Goal: Transaction & Acquisition: Download file/media

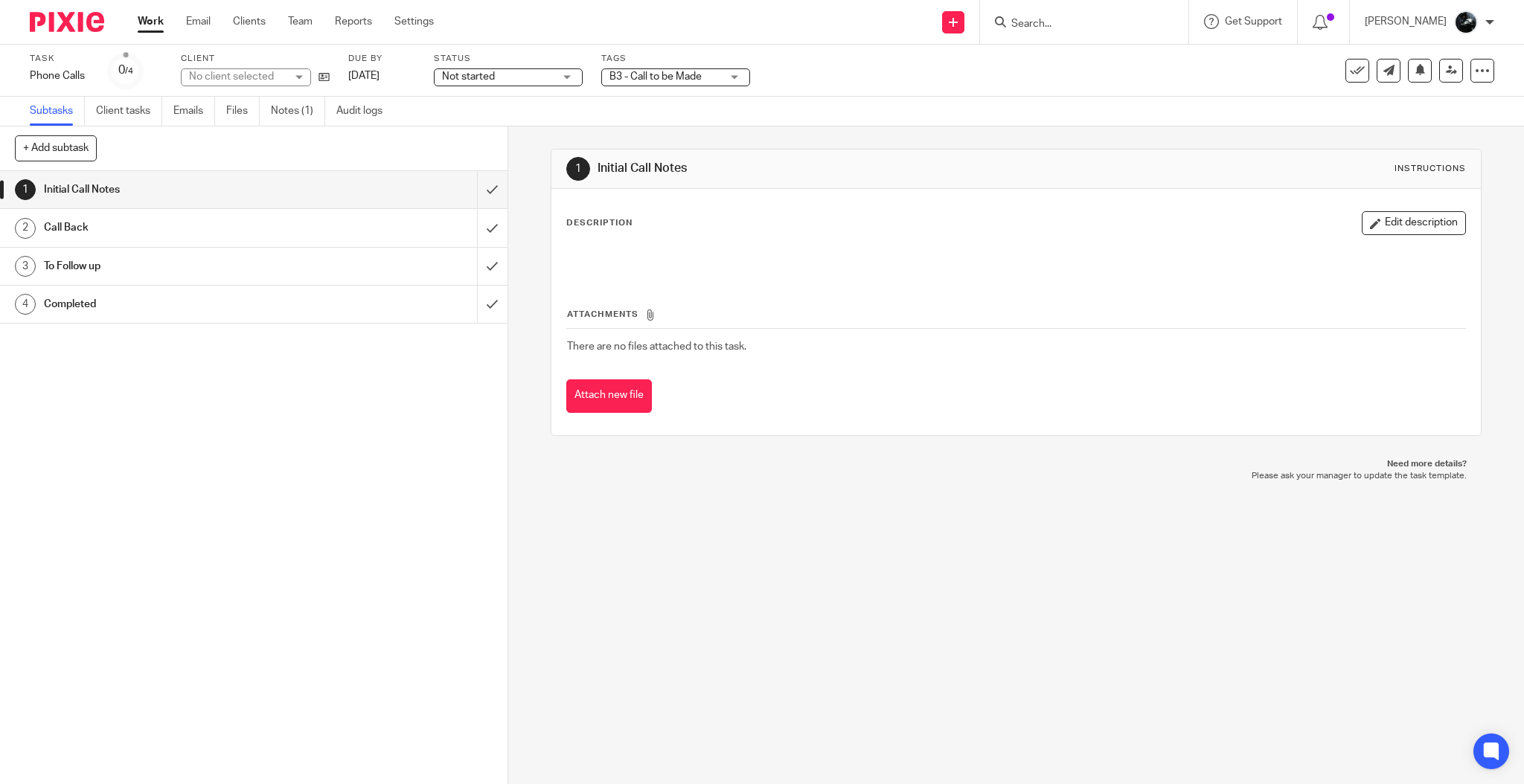
click at [290, 116] on link "Notes (1)" at bounding box center [298, 111] width 54 height 29
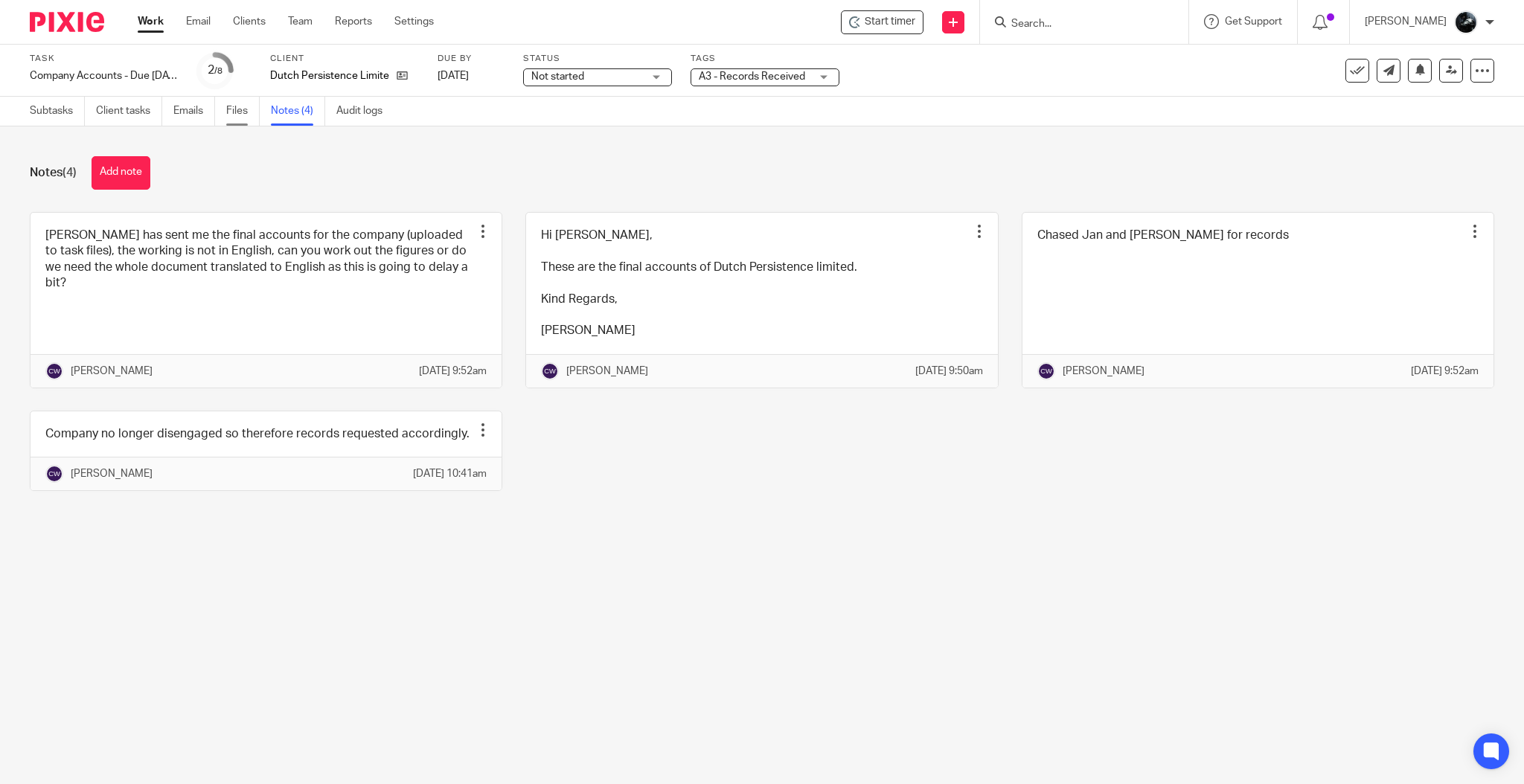
click at [234, 107] on link "Files" at bounding box center [243, 111] width 34 height 29
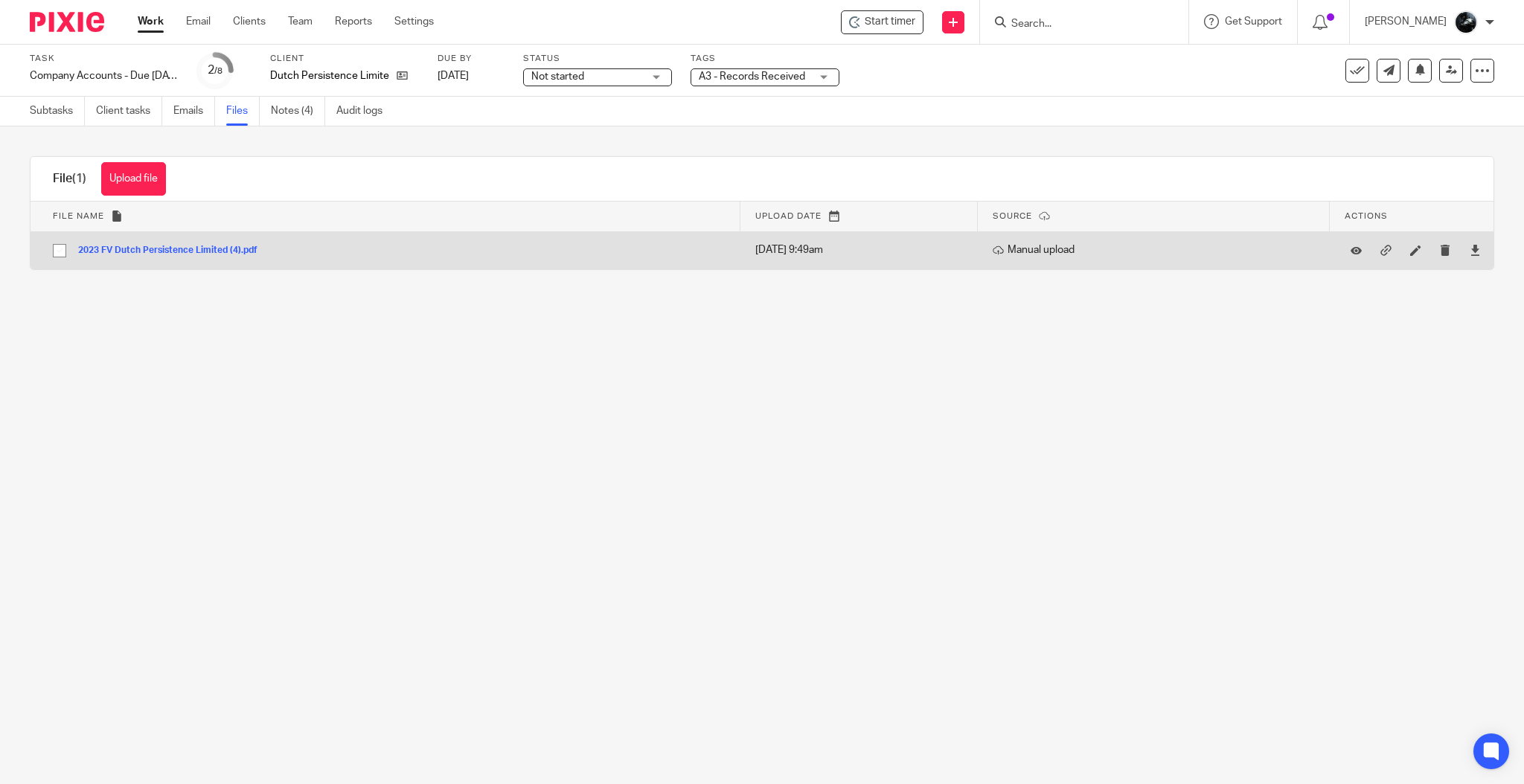
click at [234, 244] on div "2023 FV Dutch Persistence Limited (4).pdf" at bounding box center [173, 250] width 190 height 15
click at [205, 254] on button "2023 FV Dutch Persistence Limited (4).pdf" at bounding box center [173, 251] width 190 height 10
